Goal: Task Accomplishment & Management: Manage account settings

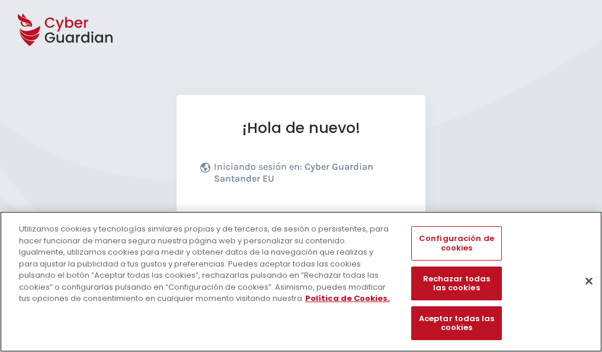
scroll to position [145, 0]
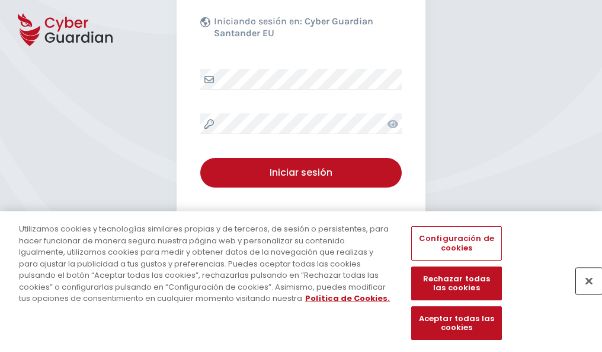
click at [583, 293] on button "Cerrar" at bounding box center [589, 280] width 26 height 26
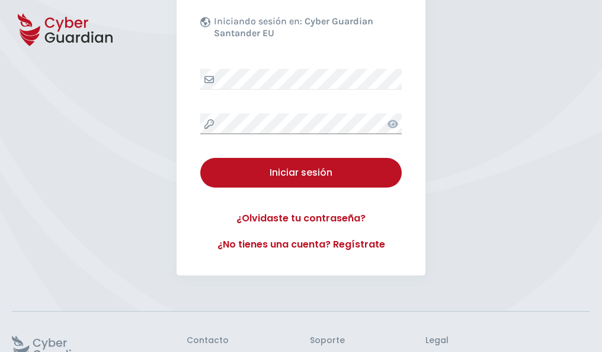
scroll to position [231, 0]
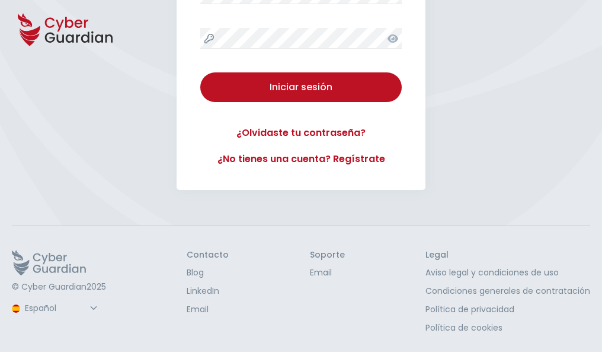
click at [200, 72] on button "Iniciar sesión" at bounding box center [301, 87] width 202 height 30
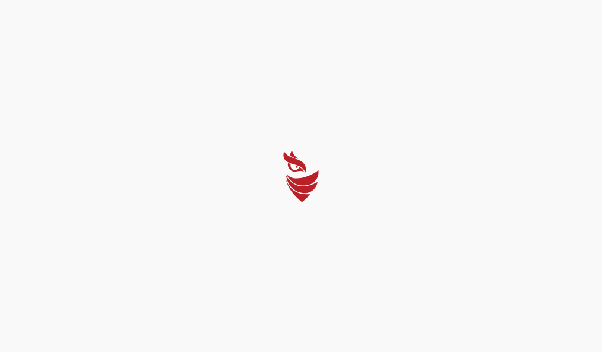
scroll to position [0, 0]
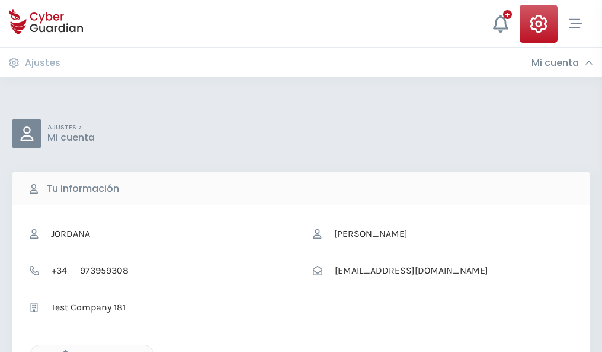
click at [62, 350] on icon "button" at bounding box center [63, 355] width 10 height 10
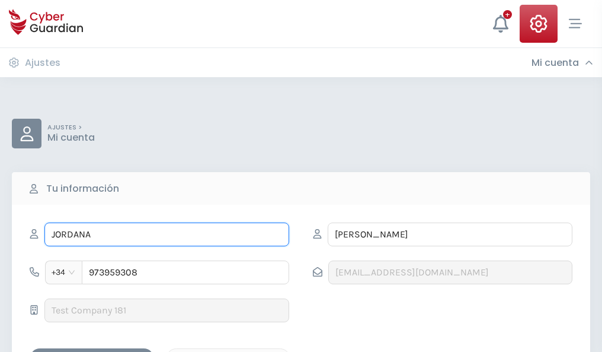
click at [167, 234] on input "JORDANA" at bounding box center [166, 234] width 245 height 24
type input "J"
type input "Ramona"
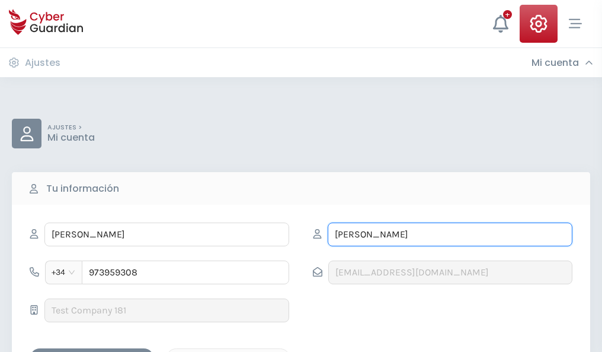
click at [450, 234] on input "ANDRÉS" at bounding box center [450, 234] width 245 height 24
type input "A"
type input "Cifuentes"
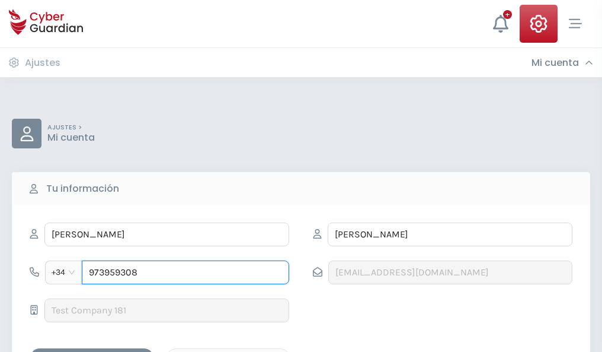
click at [186, 272] on input "973959308" at bounding box center [185, 272] width 207 height 24
type input "9"
type input "820826006"
click at [92, 351] on div "Guardar cambios" at bounding box center [92, 358] width 107 height 15
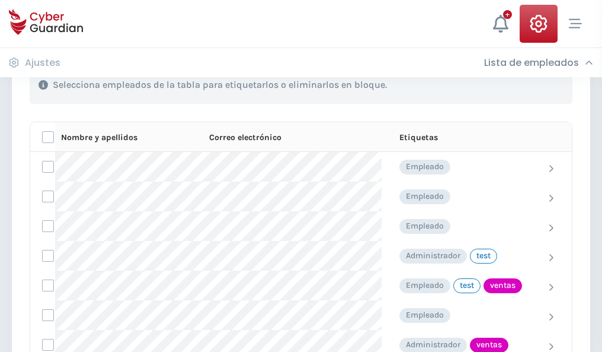
scroll to position [537, 0]
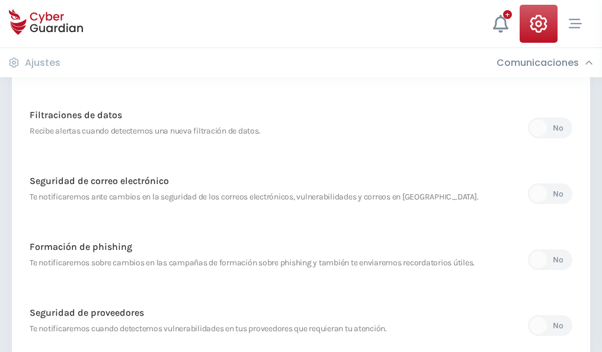
scroll to position [624, 0]
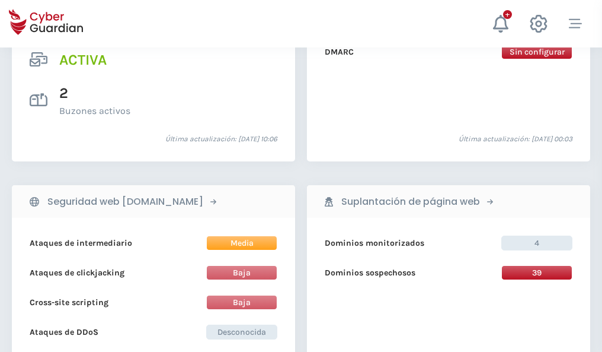
scroll to position [1205, 0]
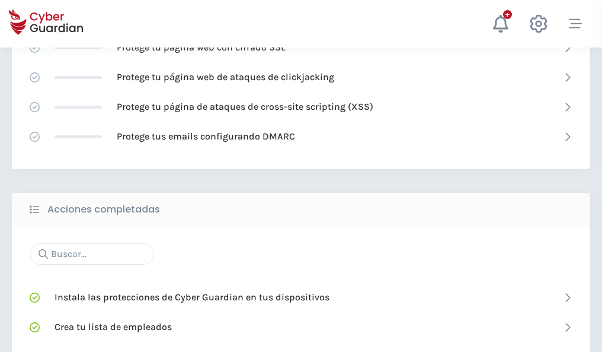
scroll to position [790, 0]
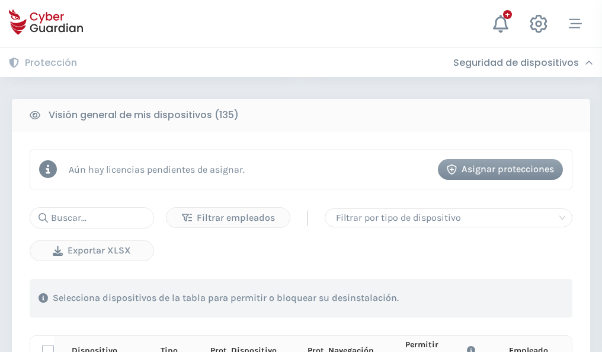
scroll to position [1047, 0]
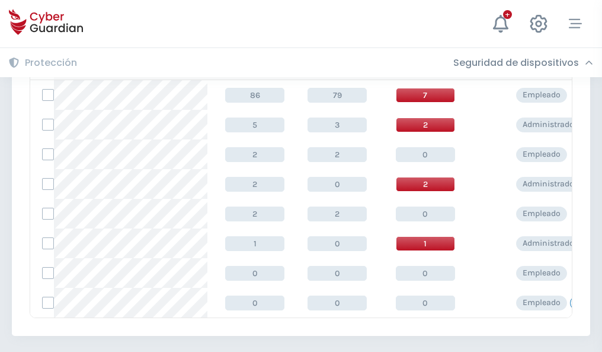
scroll to position [550, 0]
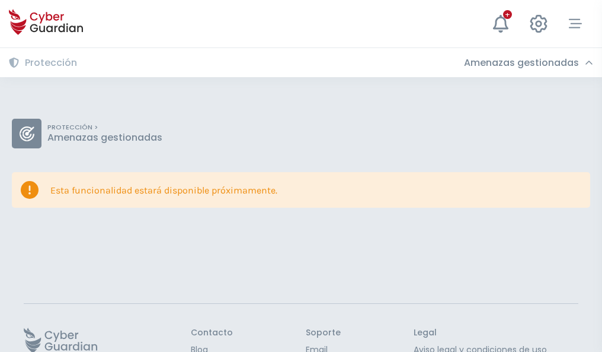
scroll to position [77, 0]
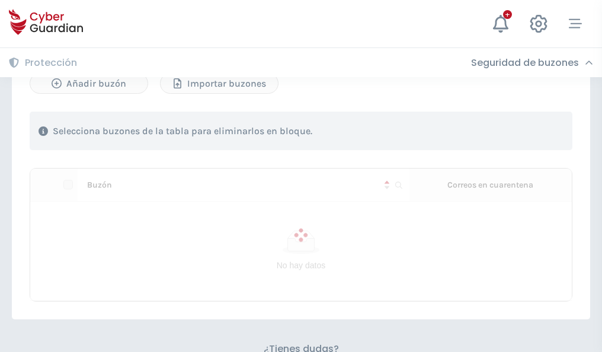
scroll to position [507, 0]
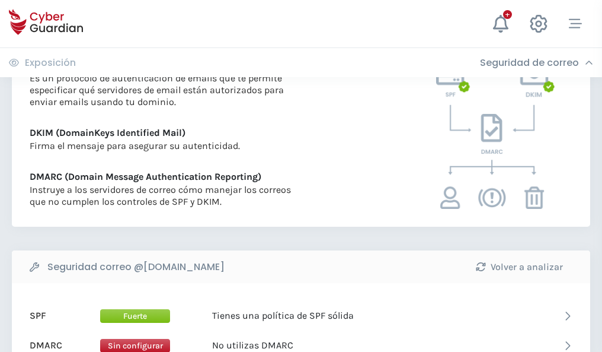
scroll to position [640, 0]
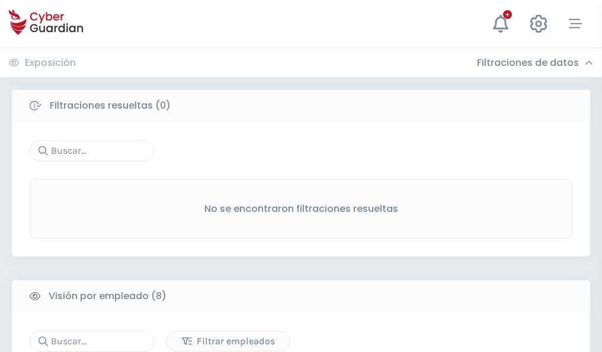
scroll to position [1010, 0]
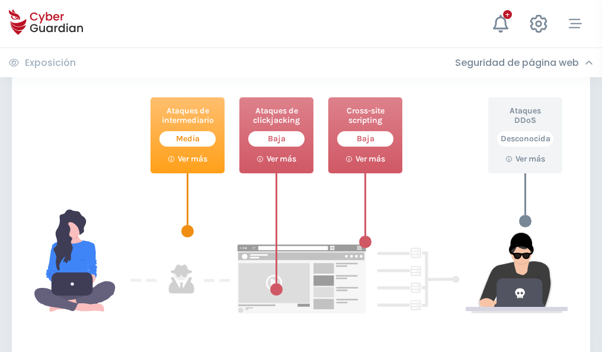
scroll to position [646, 0]
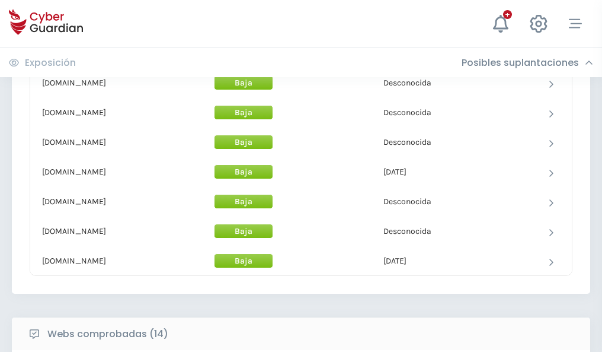
scroll to position [1156, 0]
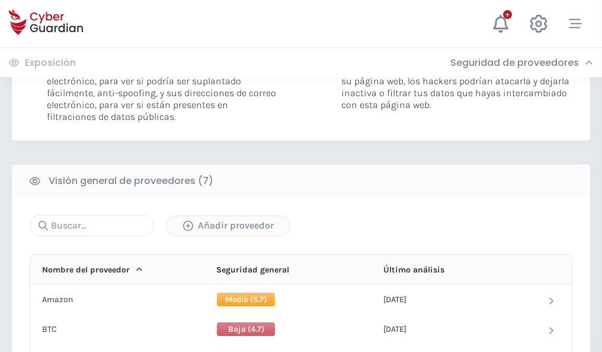
scroll to position [794, 0]
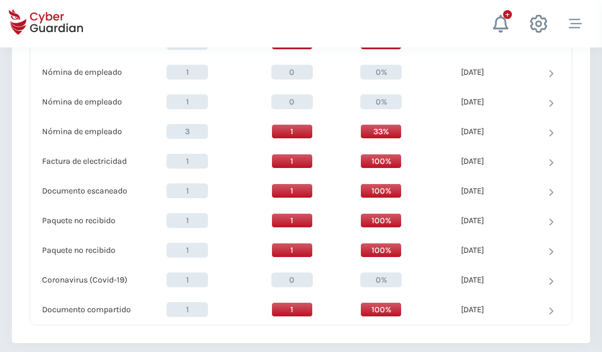
scroll to position [1229, 0]
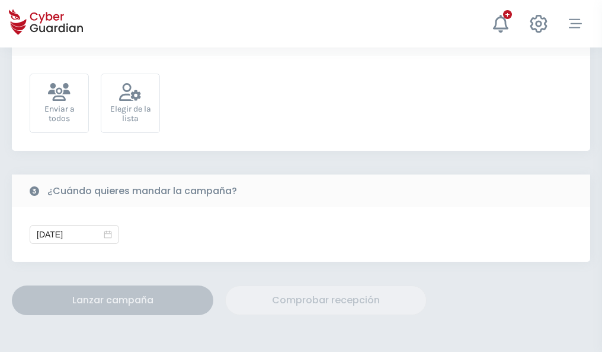
scroll to position [434, 0]
